Goal: Find specific page/section: Find specific page/section

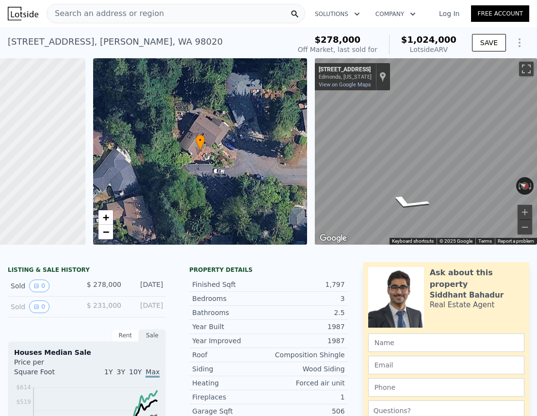
click at [231, 13] on div "Search an address or region" at bounding box center [176, 13] width 259 height 19
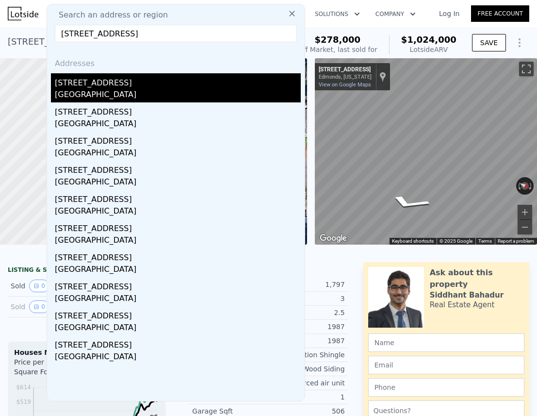
type input "[STREET_ADDRESS]"
click at [94, 83] on div "[STREET_ADDRESS]" at bounding box center [178, 81] width 246 height 16
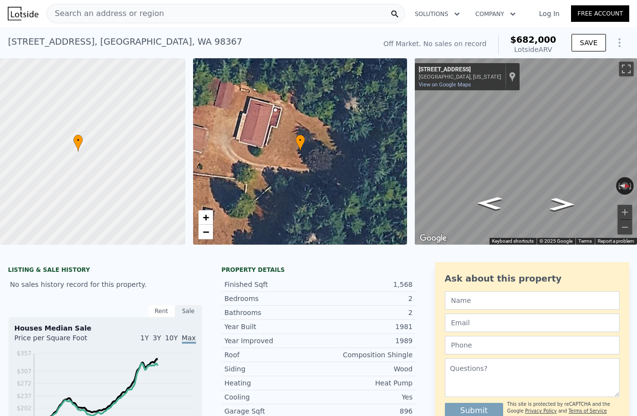
scroll to position [0, 33]
click at [348, 11] on div "Search an address or region" at bounding box center [226, 13] width 359 height 19
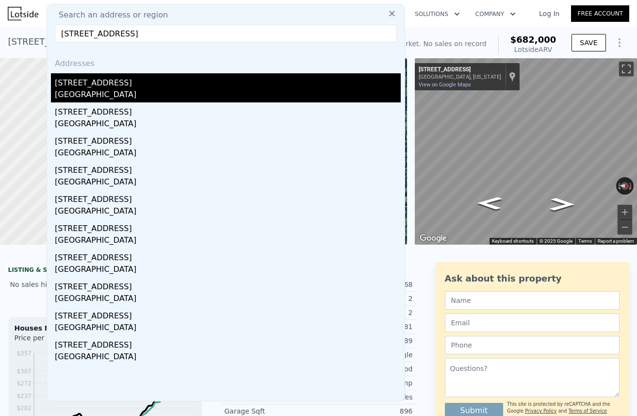
type input "[STREET_ADDRESS]"
click at [103, 87] on div "[STREET_ADDRESS]" at bounding box center [228, 81] width 346 height 16
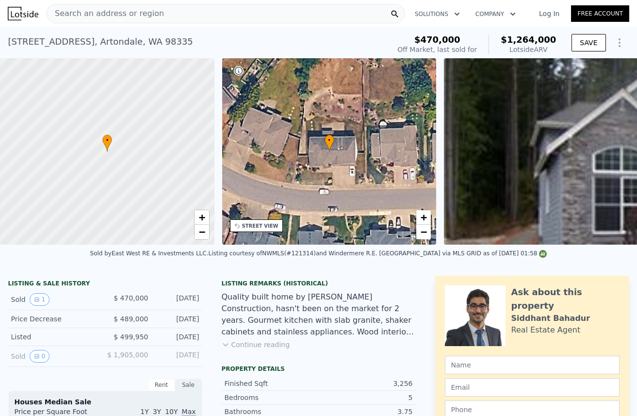
scroll to position [0, 4]
click at [315, 12] on div "Search an address or region" at bounding box center [226, 13] width 359 height 19
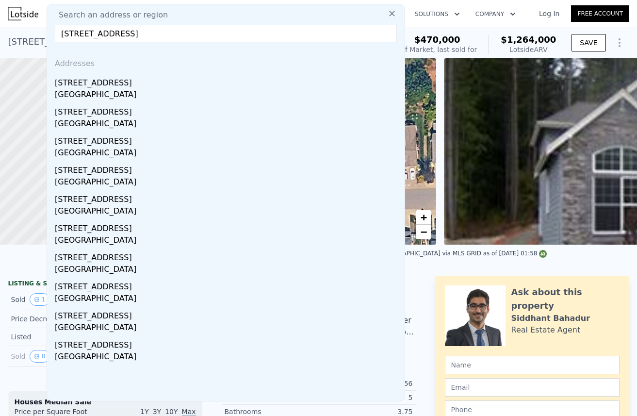
type input "[STREET_ADDRESS]"
